Goal: Check status: Check status

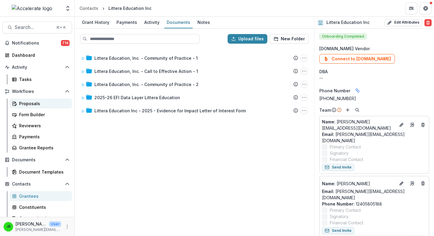
click at [29, 104] on div "Proposals" at bounding box center [43, 103] width 48 height 6
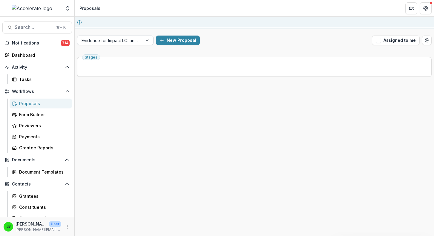
click at [106, 39] on div at bounding box center [109, 40] width 57 height 7
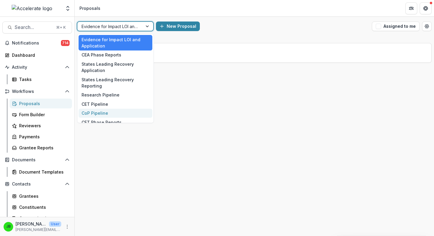
click at [98, 113] on div "CoP Pipeline" at bounding box center [115, 113] width 74 height 9
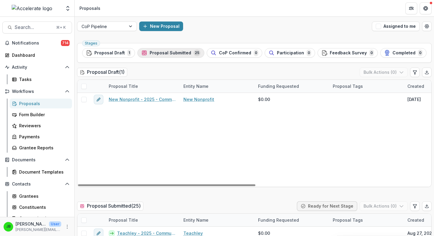
click at [177, 52] on span "Proposal Submitted" at bounding box center [170, 52] width 41 height 5
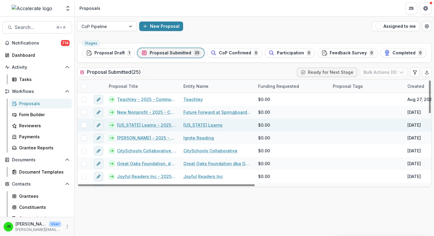
click at [155, 125] on link "[US_STATE] Learns - 2025 - Community of Practice form" at bounding box center [146, 125] width 59 height 6
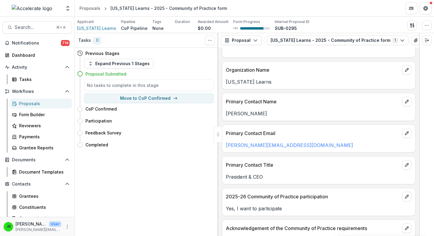
scroll to position [121, 0]
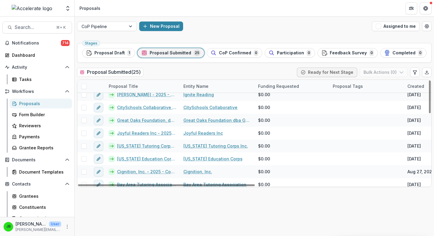
scroll to position [45, 0]
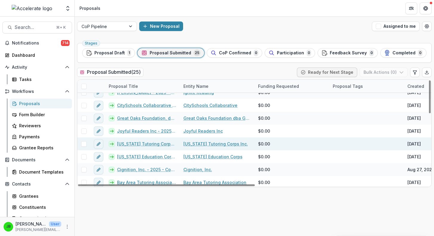
click at [149, 142] on link "[US_STATE] Tutoring Corps Inc. - 2025 - Community of Practice form" at bounding box center [146, 144] width 59 height 6
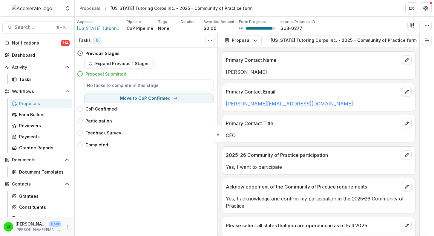
scroll to position [252, 0]
